Goal: Task Accomplishment & Management: Manage account settings

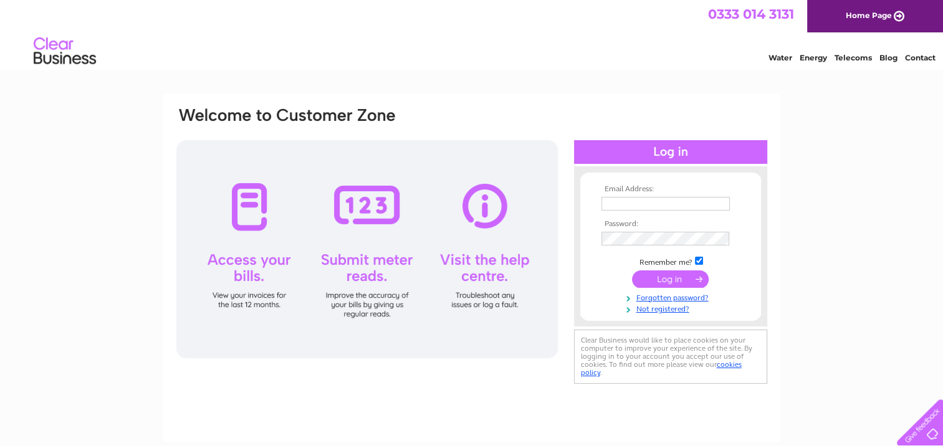
click at [625, 201] on input "text" at bounding box center [666, 204] width 128 height 14
type input "[EMAIL_ADDRESS][DOMAIN_NAME]"
click at [668, 273] on input "submit" at bounding box center [670, 279] width 77 height 17
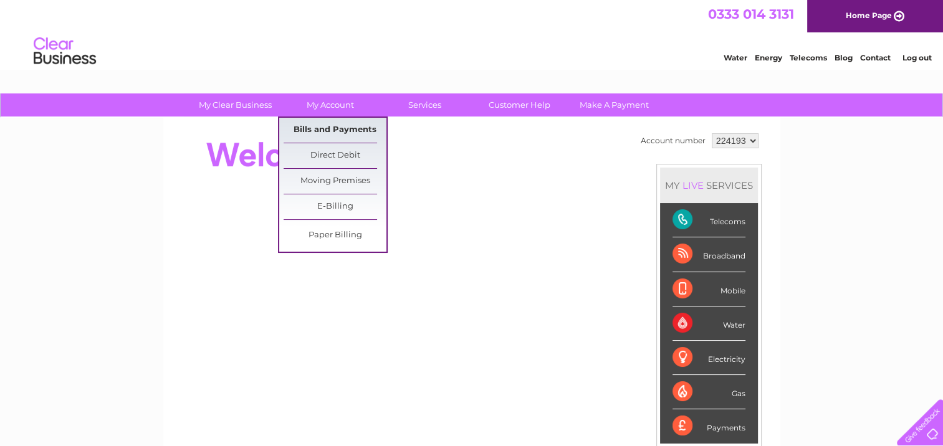
click at [319, 127] on link "Bills and Payments" at bounding box center [335, 130] width 103 height 25
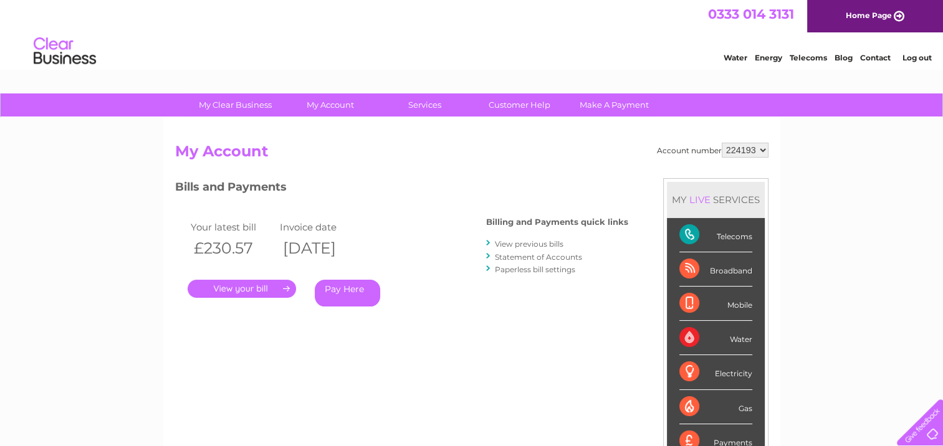
click at [224, 285] on link "." at bounding box center [242, 289] width 108 height 18
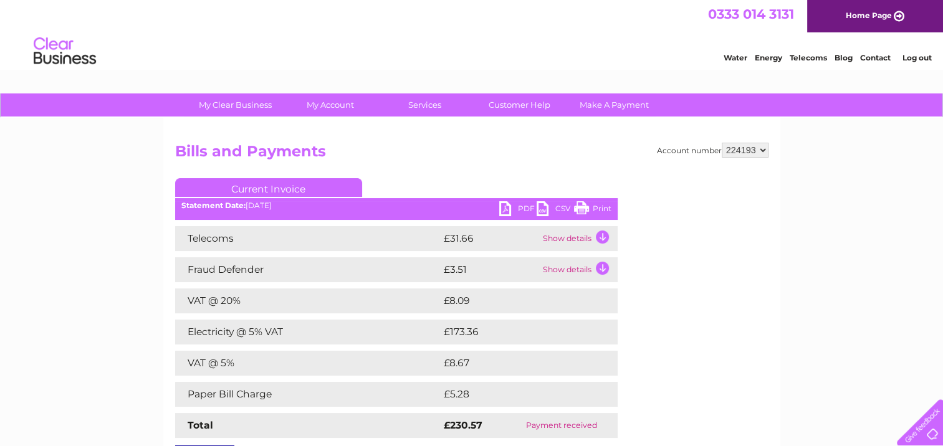
click at [508, 206] on link "PDF" at bounding box center [517, 210] width 37 height 18
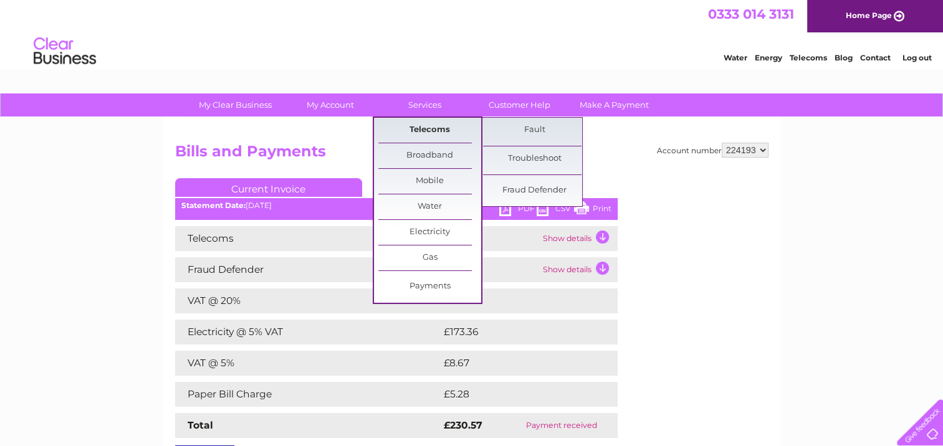
click at [415, 130] on link "Telecoms" at bounding box center [429, 130] width 103 height 25
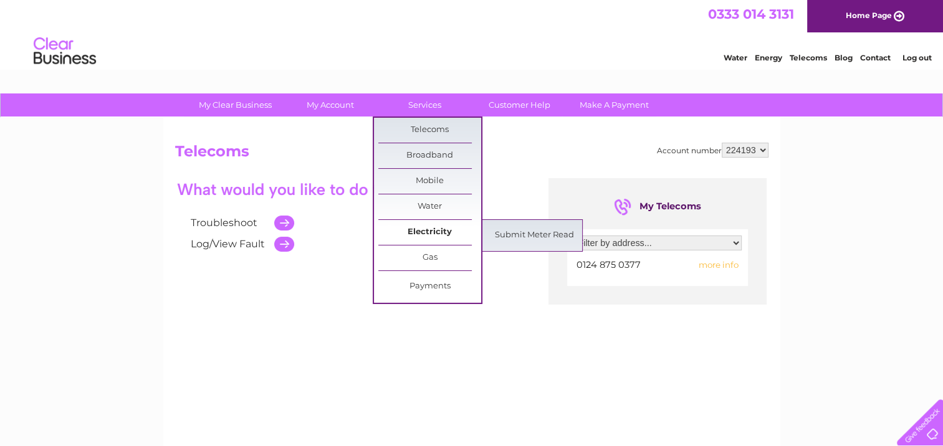
click at [426, 230] on link "Electricity" at bounding box center [429, 232] width 103 height 25
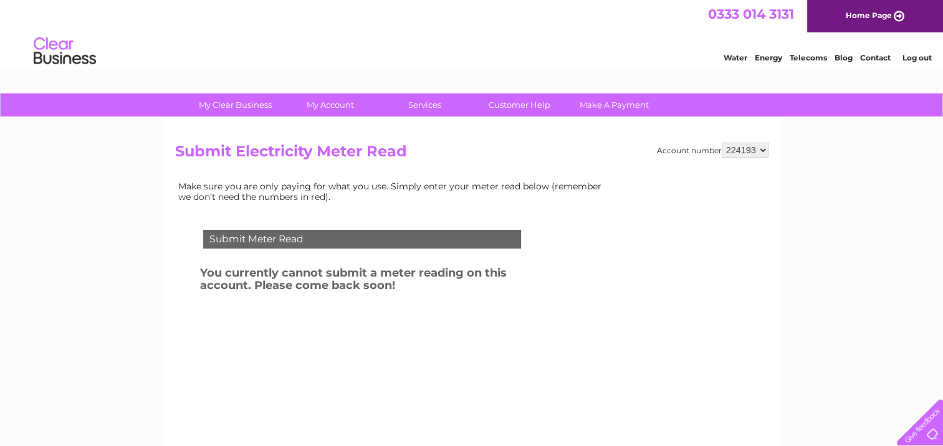
click at [910, 54] on link "Log out" at bounding box center [916, 57] width 29 height 9
